Goal: Information Seeking & Learning: Learn about a topic

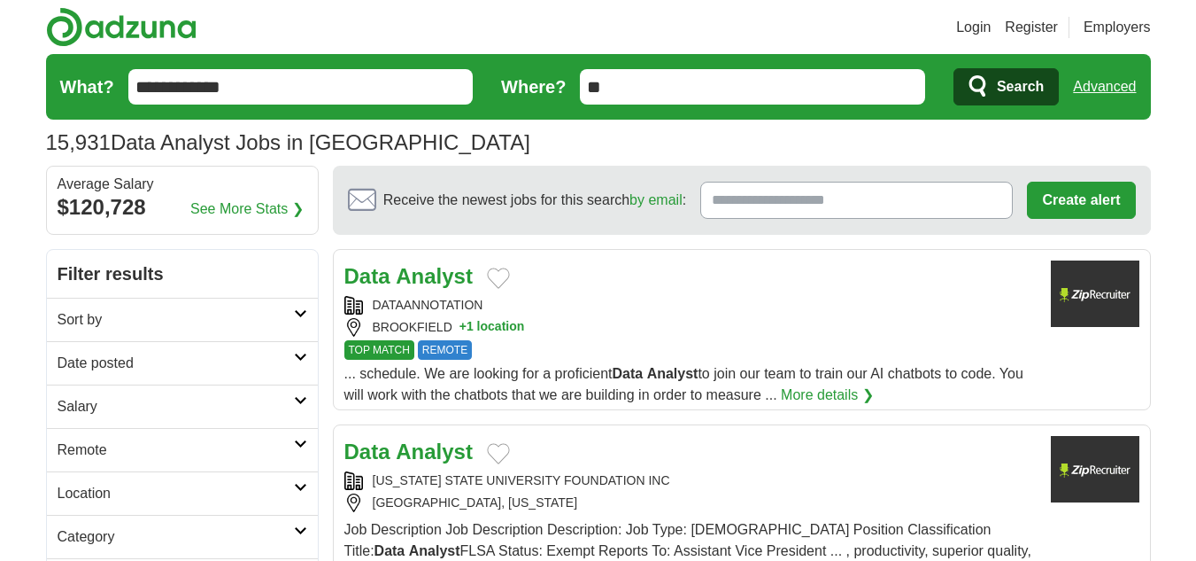
click at [623, 290] on div "Data Analyst" at bounding box center [690, 276] width 692 height 32
click at [444, 433] on article "Data Analyst NEW MEXICO STATE UNIVERSITY FOUNDATION INC LAS CRUCES, NEW MEXICO …" at bounding box center [742, 516] width 818 height 184
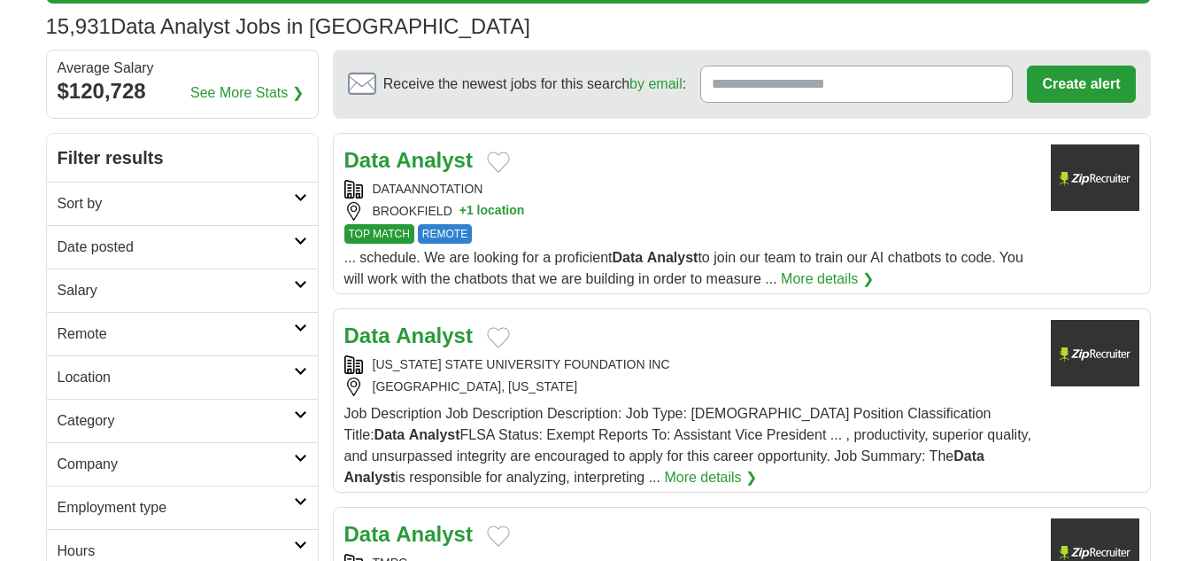
scroll to position [117, 0]
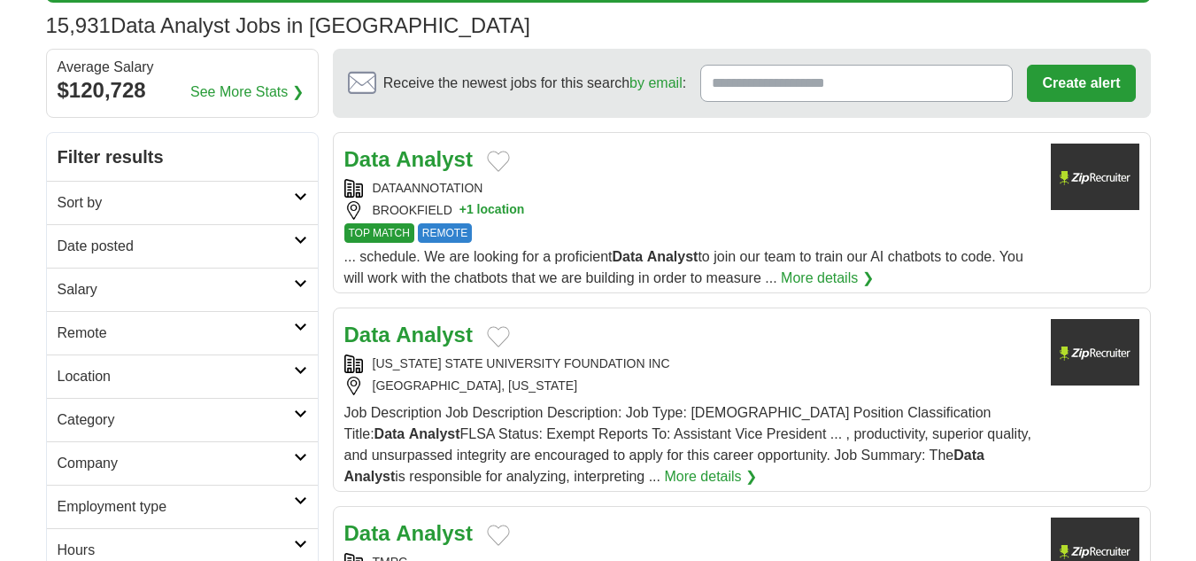
click at [205, 255] on h2 "Date posted" at bounding box center [176, 246] width 236 height 21
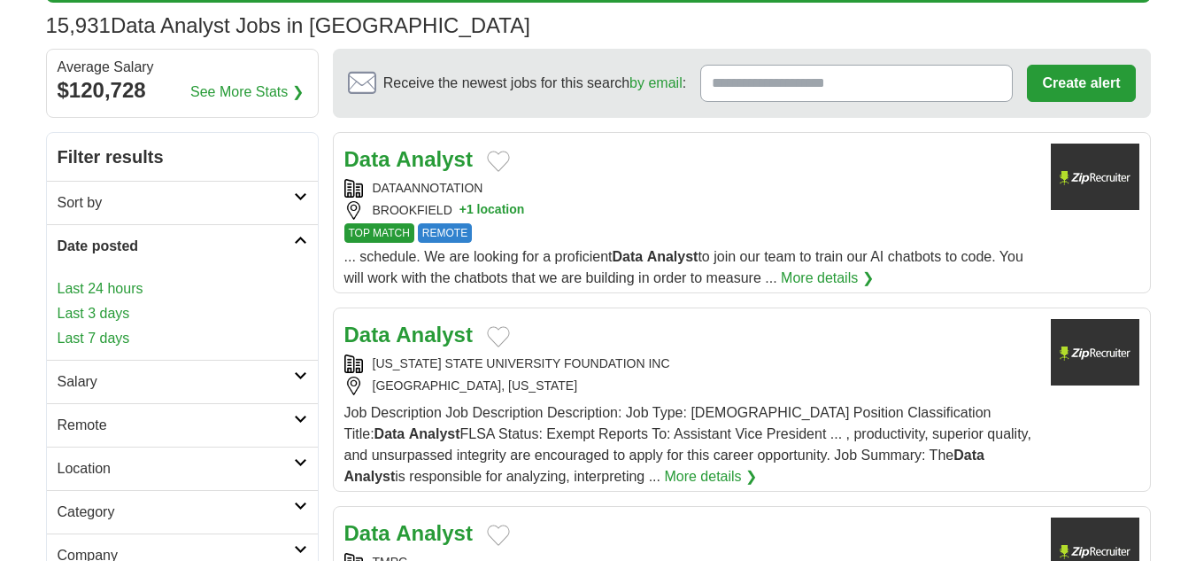
click at [158, 284] on link "Last 24 hours" at bounding box center [183, 288] width 250 height 21
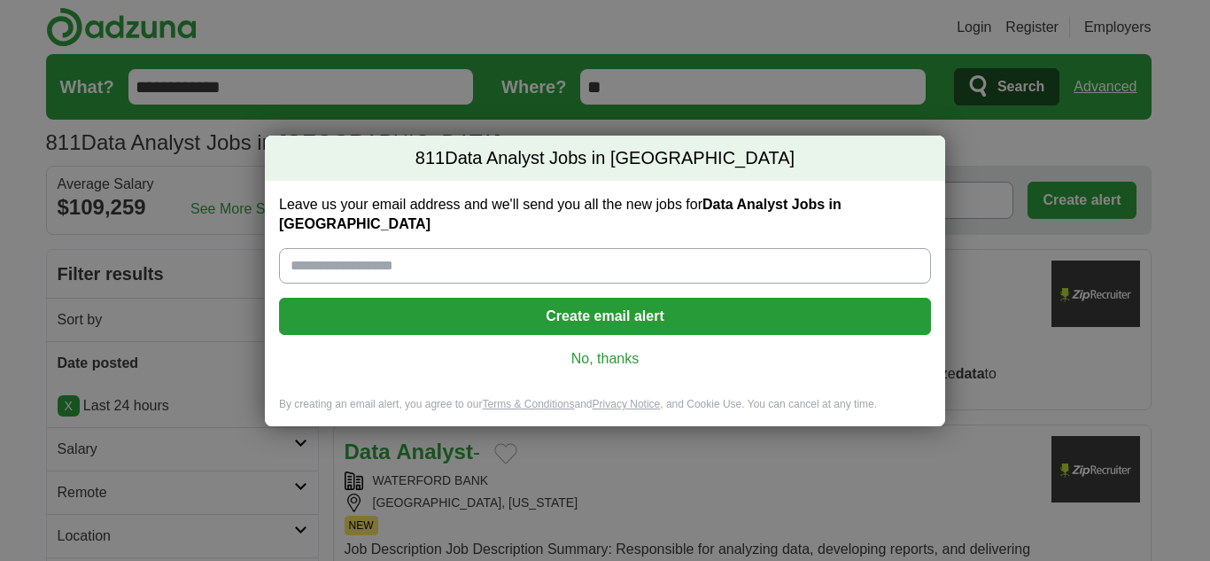
click at [653, 357] on link "No, thanks" at bounding box center [604, 358] width 623 height 19
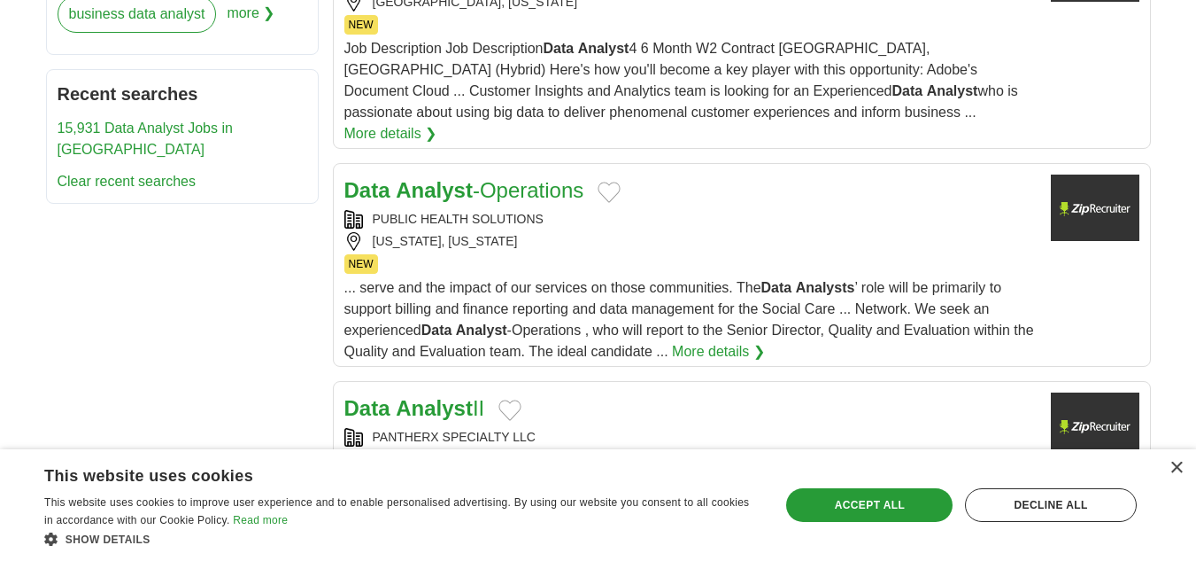
scroll to position [1068, 0]
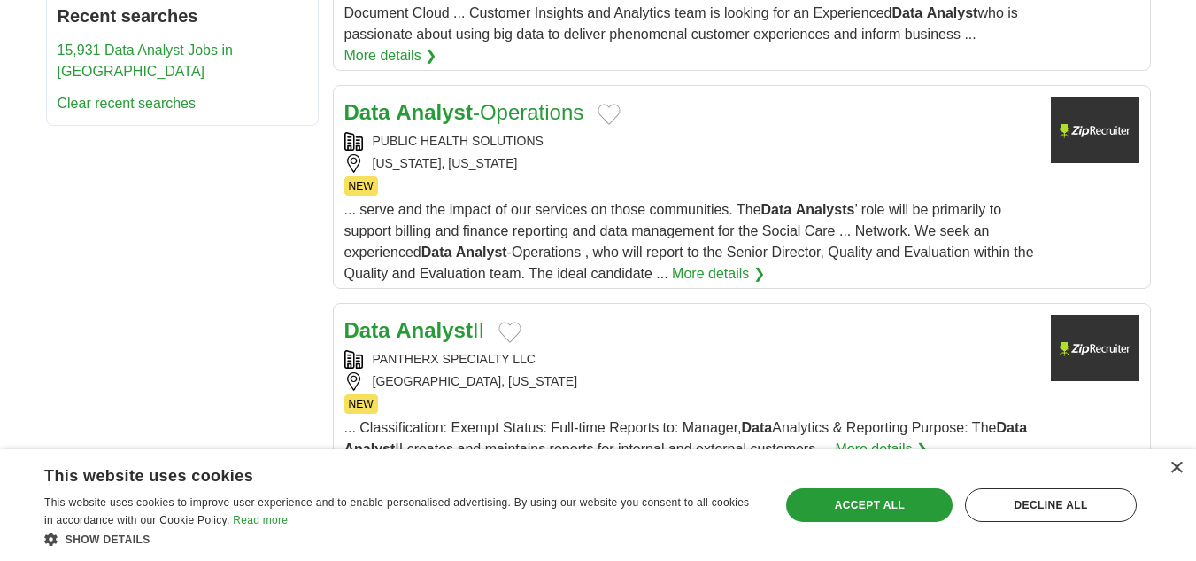
click at [592, 202] on span "... serve and the impact of our services on those communities. The Data Analyst…" at bounding box center [689, 241] width 690 height 79
